Goal: Find contact information: Find contact information

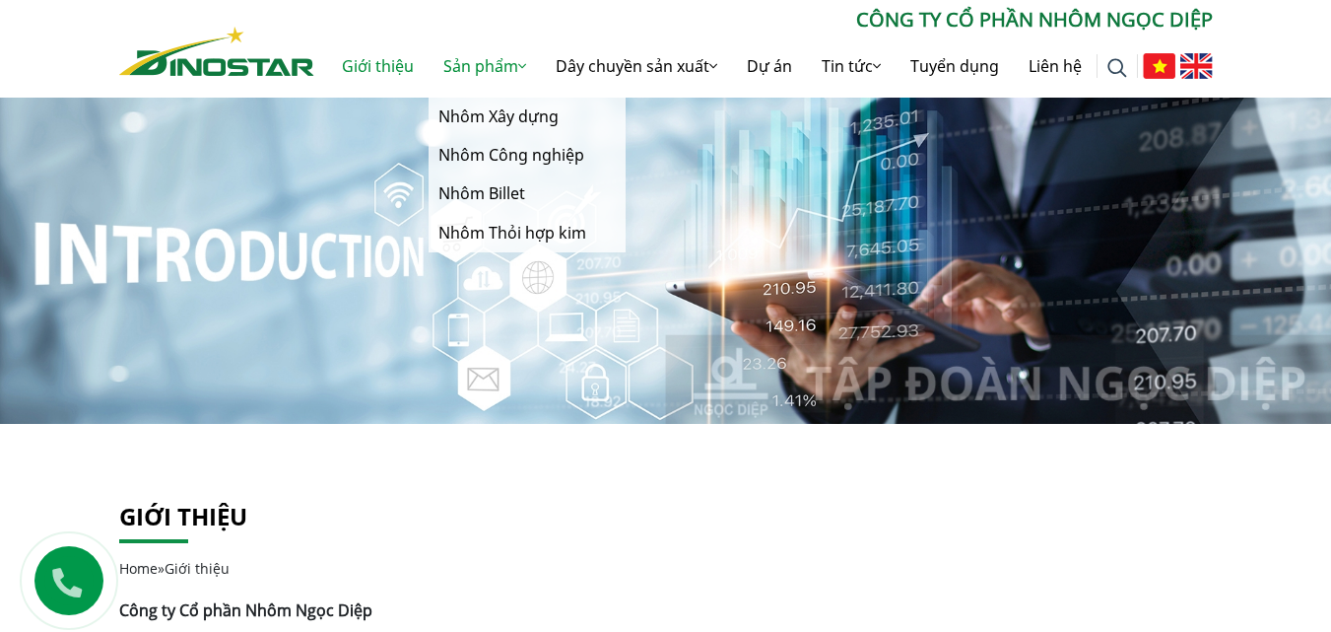
click at [472, 64] on link "Sản phẩm" at bounding box center [485, 65] width 112 height 63
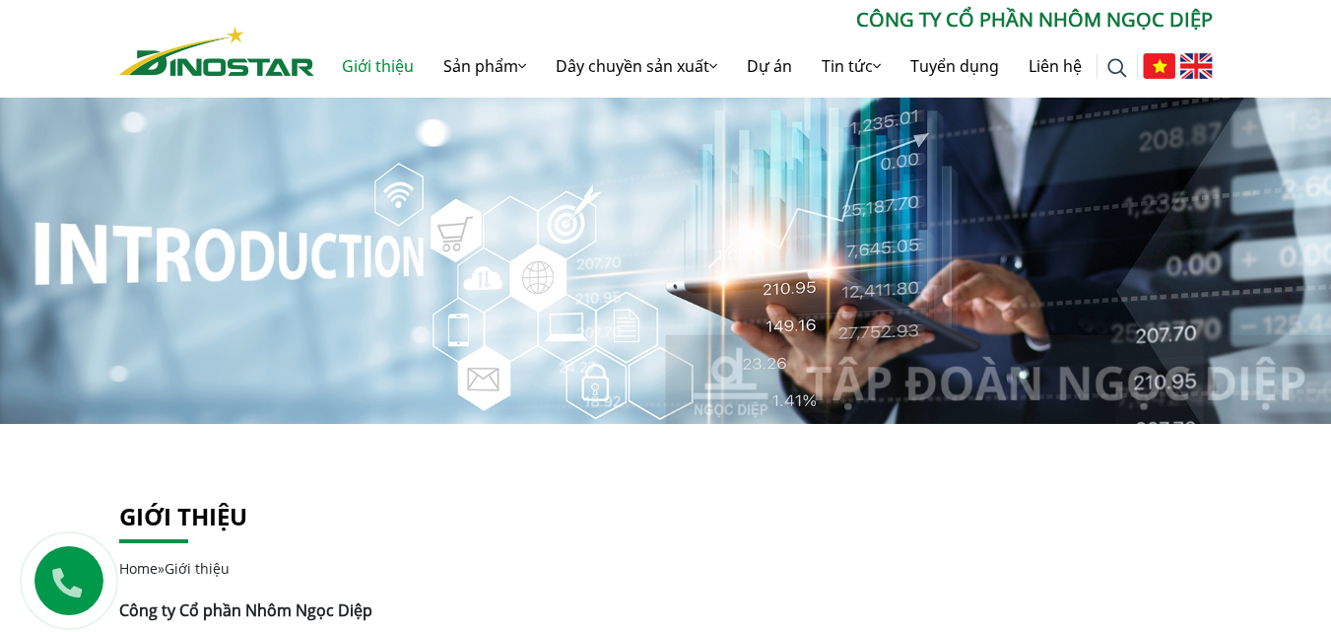
click at [371, 64] on link "Giới thiệu" at bounding box center [377, 65] width 101 height 63
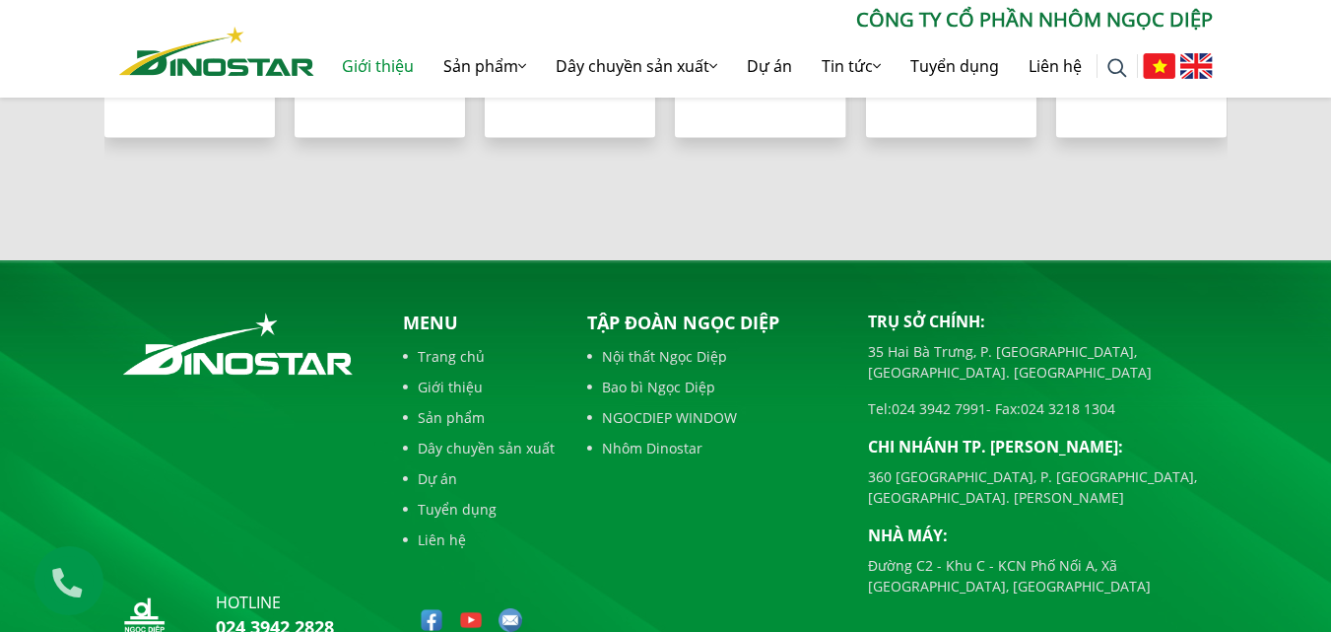
scroll to position [2136, 0]
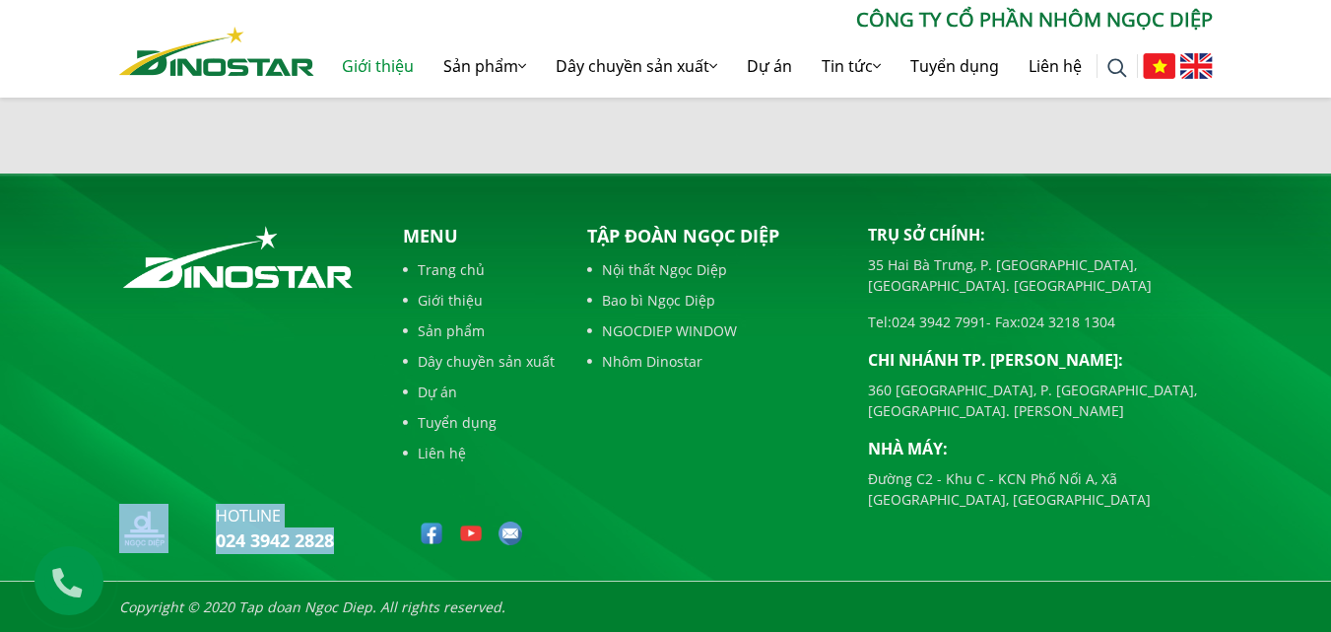
drag, startPoint x: 342, startPoint y: 538, endPoint x: 191, endPoint y: 550, distance: 151.2
click at [191, 550] on div "hotline 024 3942 2828" at bounding box center [244, 532] width 251 height 57
click at [224, 546] on link "024 3942 2828" at bounding box center [275, 540] width 118 height 24
click at [353, 535] on div "hotline 024 3942 2828" at bounding box center [244, 532] width 251 height 57
drag, startPoint x: 340, startPoint y: 540, endPoint x: 214, endPoint y: 551, distance: 126.6
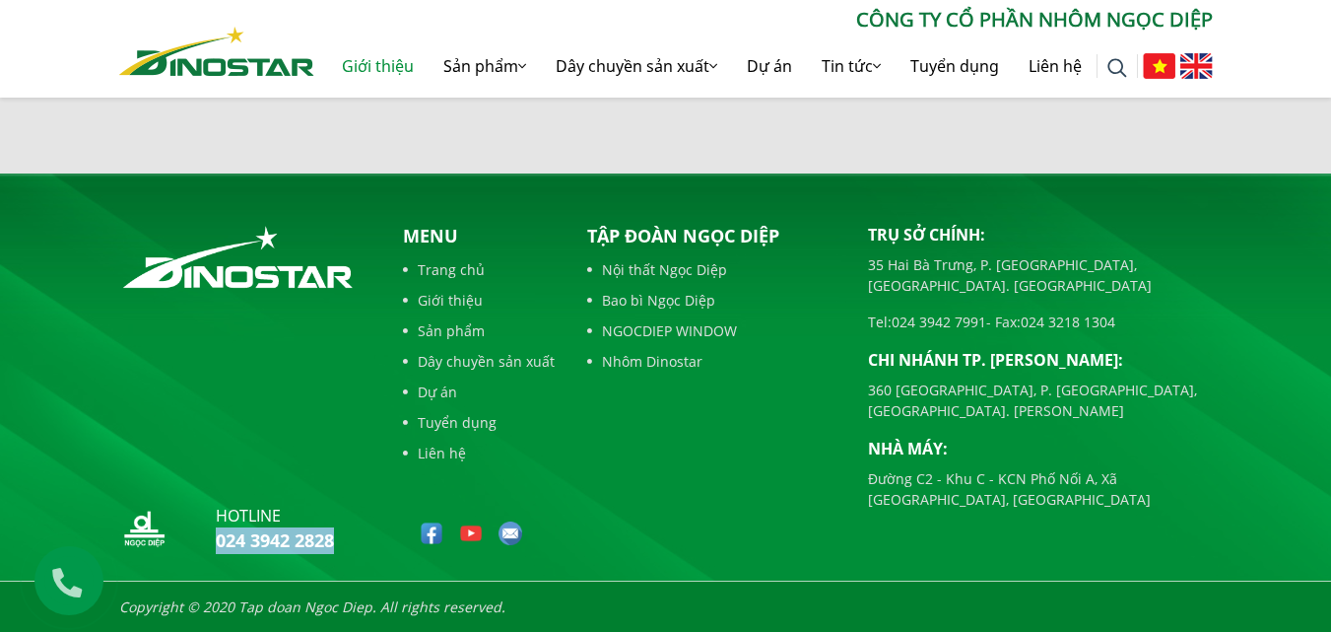
click at [214, 551] on div "hotline 024 3942 2828" at bounding box center [244, 532] width 251 height 57
copy link "024 3942 2828"
